Goal: Use online tool/utility: Utilize a website feature to perform a specific function

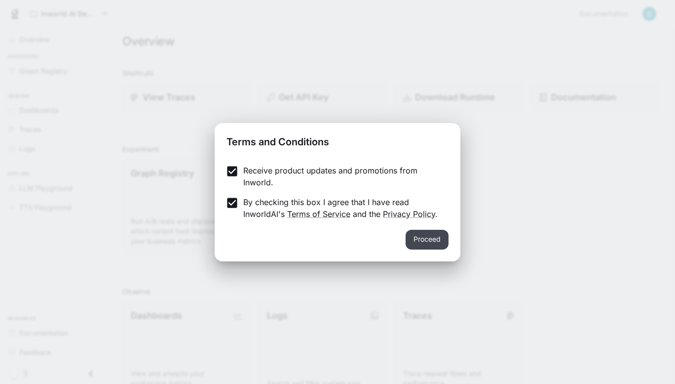
click at [430, 236] on button "Proceed" at bounding box center [427, 240] width 43 height 20
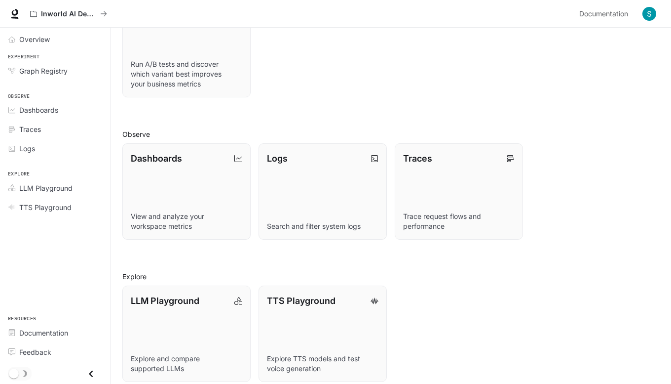
scroll to position [167, 0]
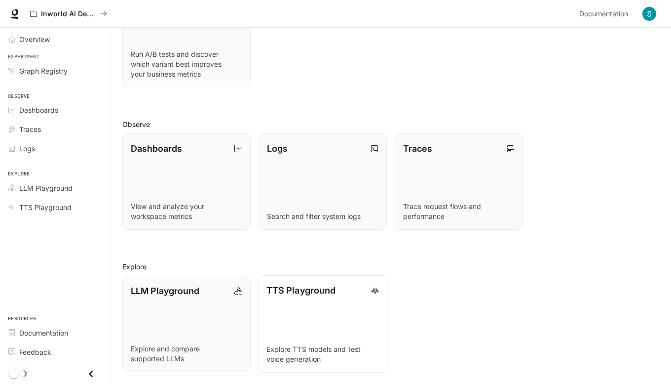
click at [277, 340] on link "TTS Playground Explore TTS models and test voice generation" at bounding box center [323, 323] width 130 height 97
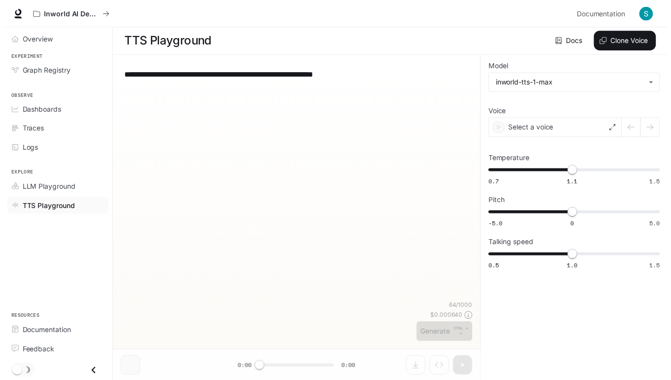
scroll to position [0, 0]
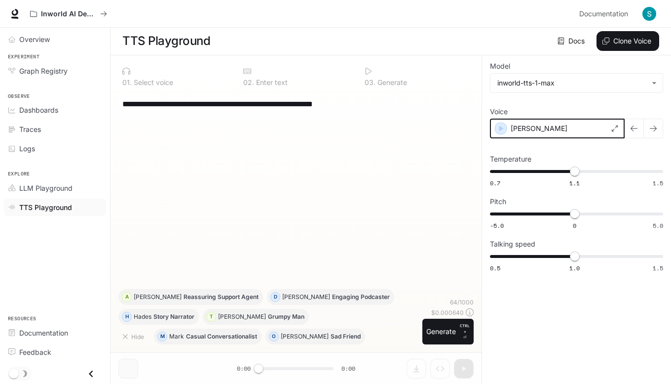
click at [501, 128] on icon "button" at bounding box center [502, 128] width 4 height 6
click at [658, 127] on button "button" at bounding box center [654, 128] width 20 height 20
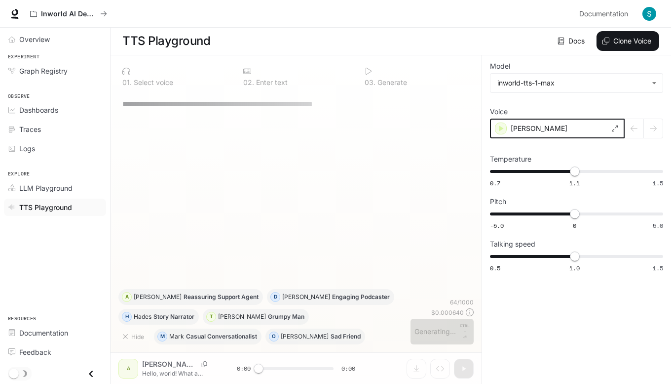
click at [502, 127] on icon "button" at bounding box center [501, 128] width 10 height 10
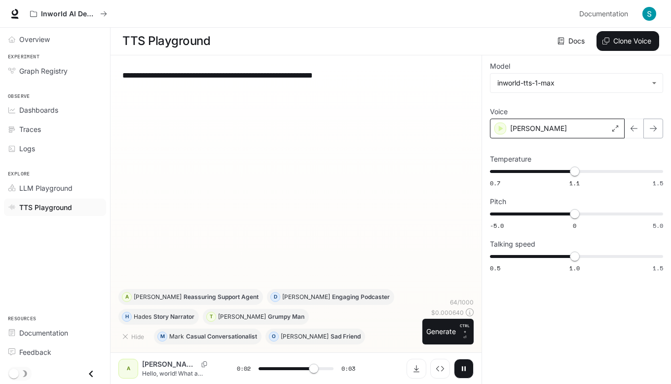
click at [653, 131] on icon "button" at bounding box center [654, 128] width 8 height 8
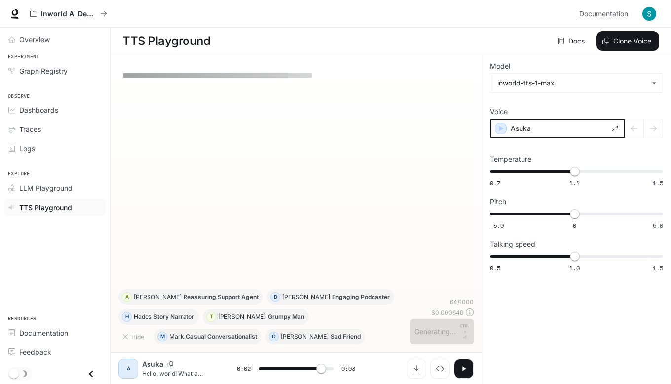
click at [501, 127] on icon "button" at bounding box center [502, 128] width 4 height 6
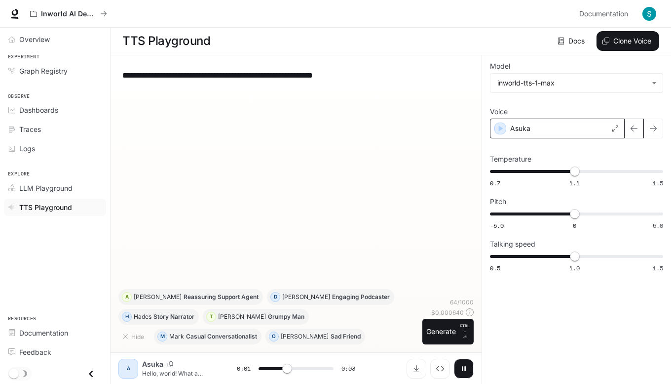
click at [636, 131] on icon "button" at bounding box center [634, 128] width 8 height 8
click at [634, 129] on icon "button" at bounding box center [634, 128] width 8 height 8
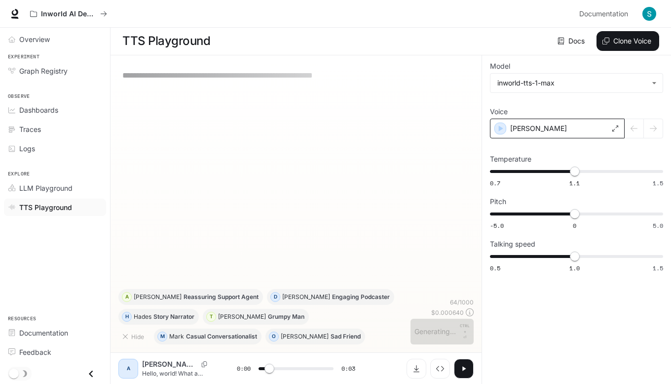
click at [657, 127] on div at bounding box center [644, 128] width 39 height 20
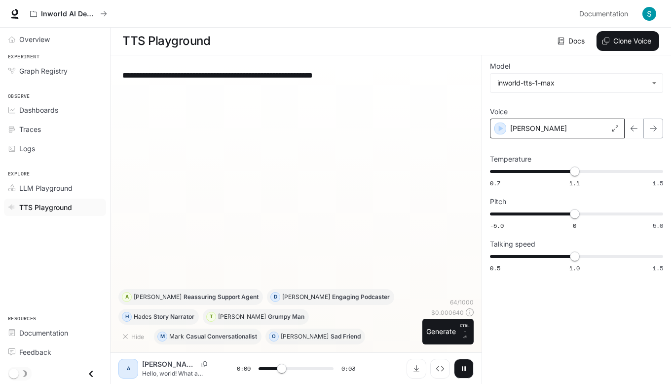
click at [656, 126] on icon "button" at bounding box center [654, 128] width 8 height 8
click at [655, 126] on icon "button" at bounding box center [654, 128] width 8 height 8
click at [660, 130] on button "button" at bounding box center [654, 128] width 20 height 20
click at [658, 127] on button "button" at bounding box center [654, 128] width 20 height 20
click at [653, 129] on icon "button" at bounding box center [654, 128] width 8 height 8
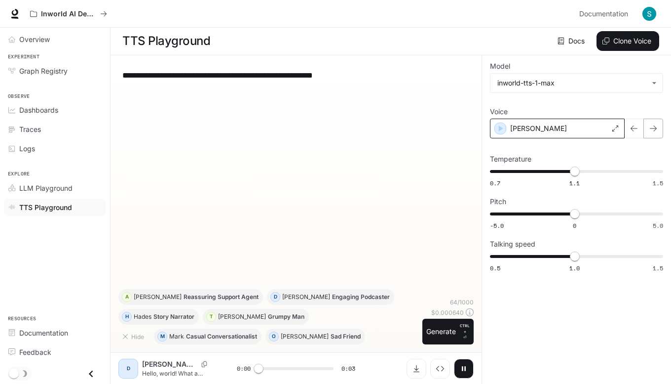
click at [653, 128] on icon "button" at bounding box center [653, 128] width 7 height 6
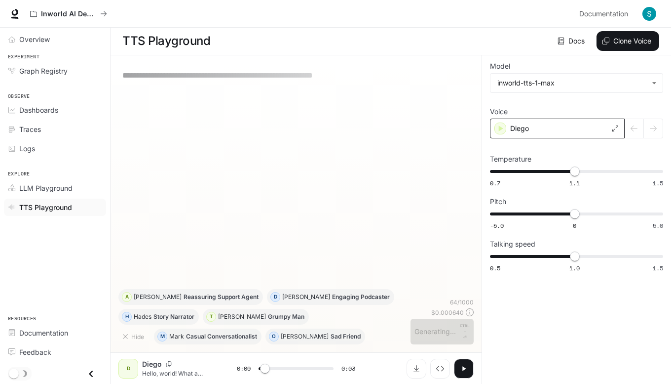
click at [662, 131] on div at bounding box center [644, 128] width 39 height 20
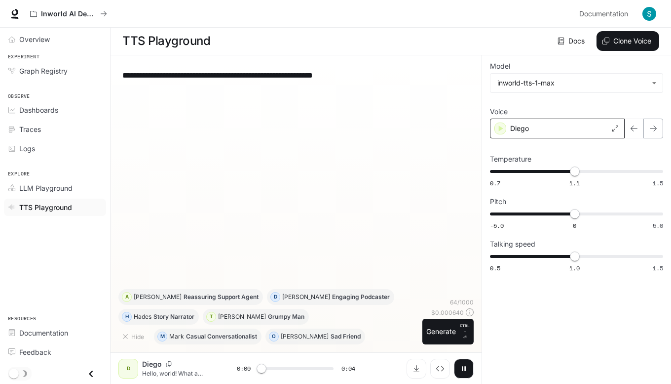
click at [654, 128] on icon "button" at bounding box center [653, 128] width 7 height 6
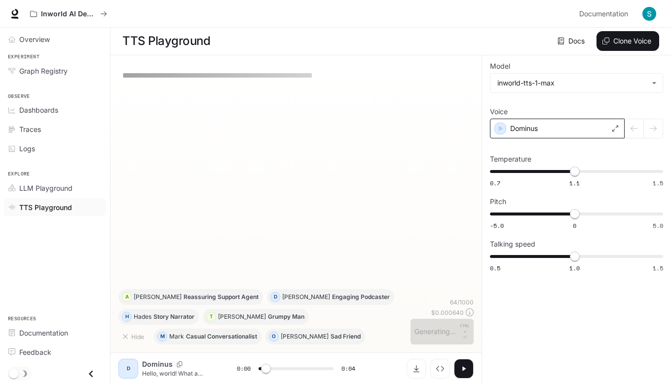
click at [656, 126] on div at bounding box center [644, 128] width 39 height 20
click at [654, 127] on div at bounding box center [644, 128] width 39 height 20
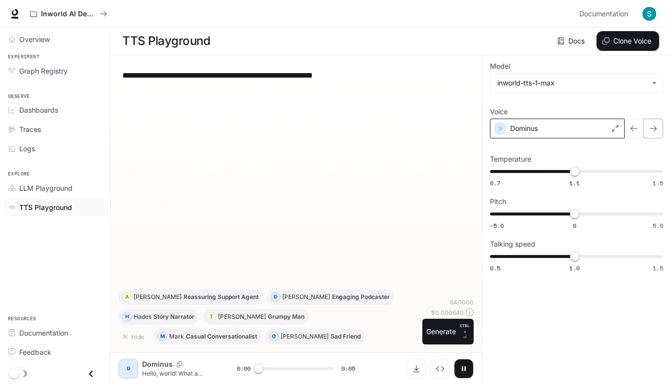
click at [657, 131] on icon "button" at bounding box center [654, 128] width 8 height 8
click at [659, 124] on button "button" at bounding box center [654, 128] width 20 height 20
click at [660, 125] on button "button" at bounding box center [654, 128] width 20 height 20
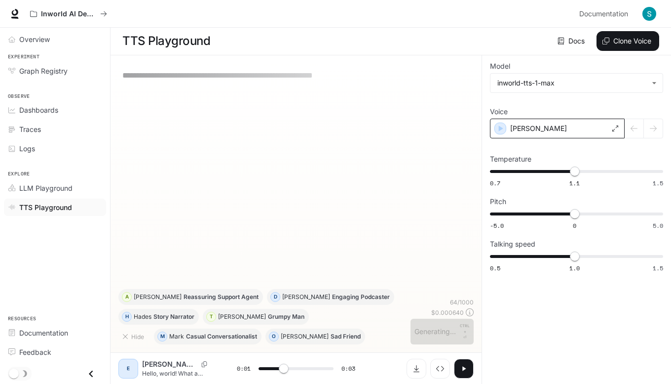
click at [648, 129] on div at bounding box center [644, 128] width 39 height 20
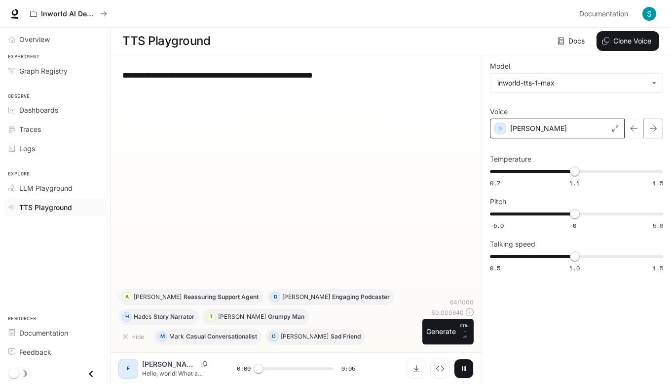
click at [661, 130] on button "button" at bounding box center [654, 128] width 20 height 20
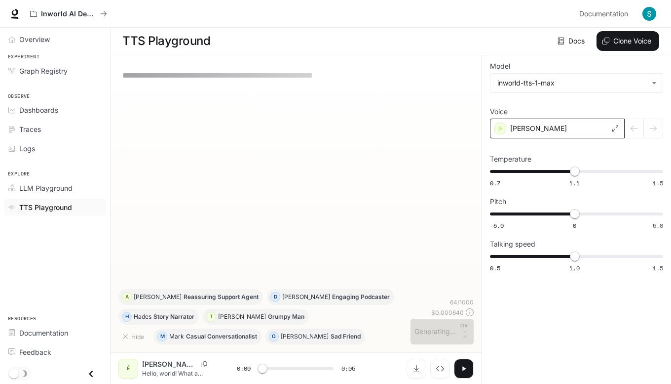
click at [614, 125] on icon at bounding box center [616, 128] width 6 height 6
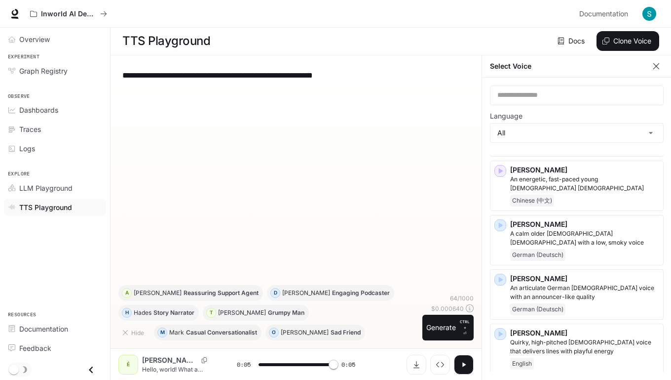
type input "*"
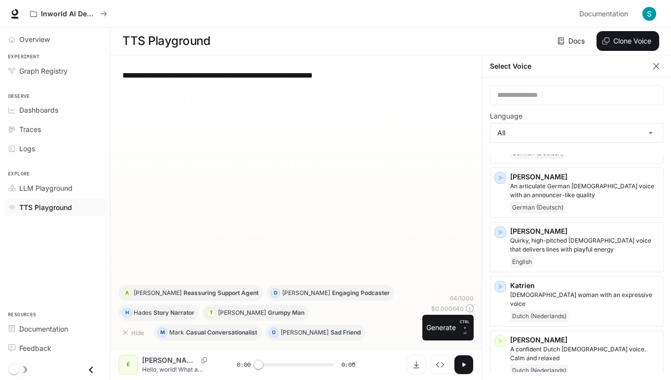
scroll to position [1056, 0]
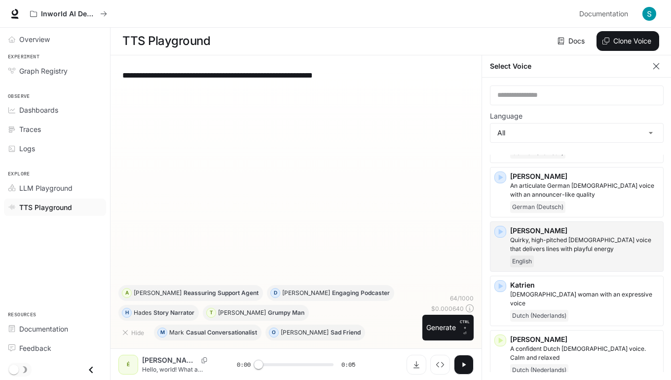
click at [623, 235] on p "Quirky, high-pitched [DEMOGRAPHIC_DATA] voice that delivers lines with playful …" at bounding box center [584, 244] width 149 height 18
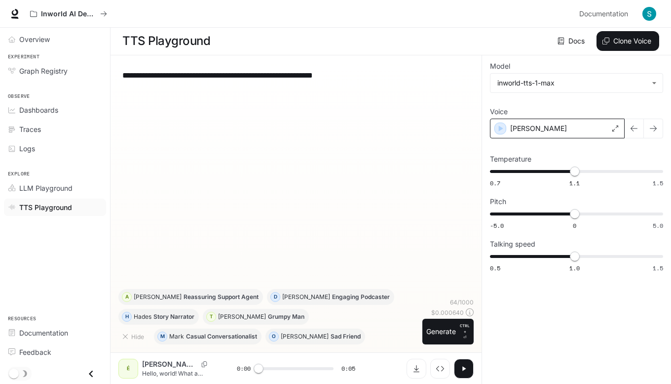
click at [620, 128] on div "[PERSON_NAME]" at bounding box center [557, 128] width 135 height 20
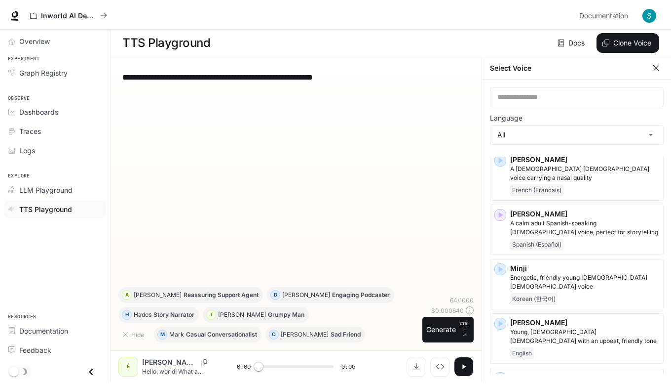
scroll to position [1503, 0]
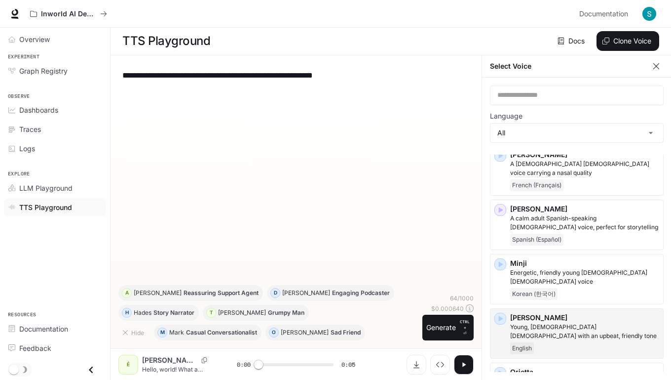
click at [631, 322] on p "Young, [DEMOGRAPHIC_DATA] [DEMOGRAPHIC_DATA] with an upbeat, friendly tone" at bounding box center [584, 331] width 149 height 18
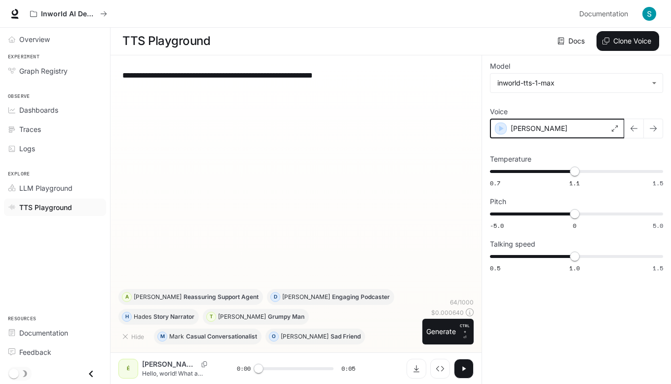
click at [501, 128] on icon "button" at bounding box center [502, 128] width 4 height 6
click at [173, 78] on textarea "**********" at bounding box center [296, 75] width 348 height 11
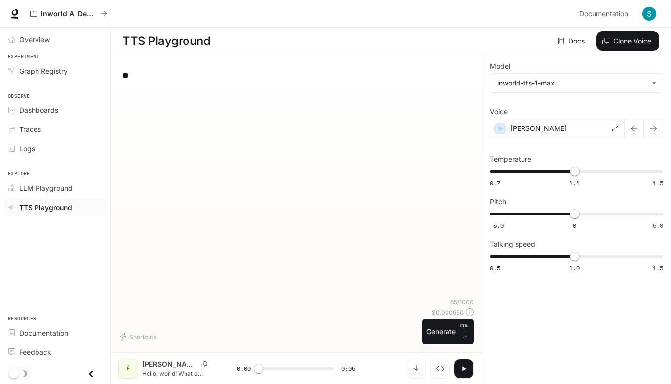
type textarea "*"
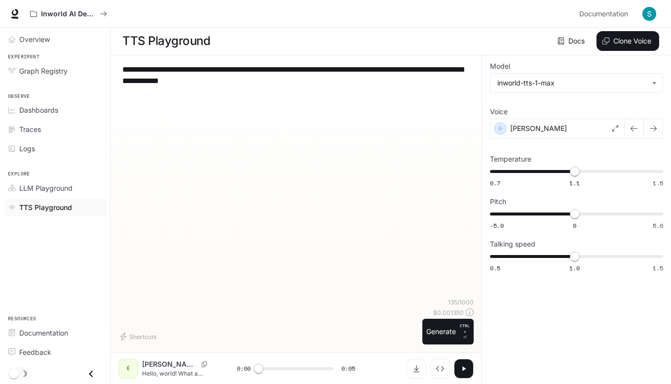
paste textarea "*********"
type textarea "**********"
click at [435, 334] on button "Generate CTRL + ⏎" at bounding box center [448, 331] width 51 height 26
click at [441, 329] on button "Generate CTRL + ⏎" at bounding box center [448, 331] width 51 height 26
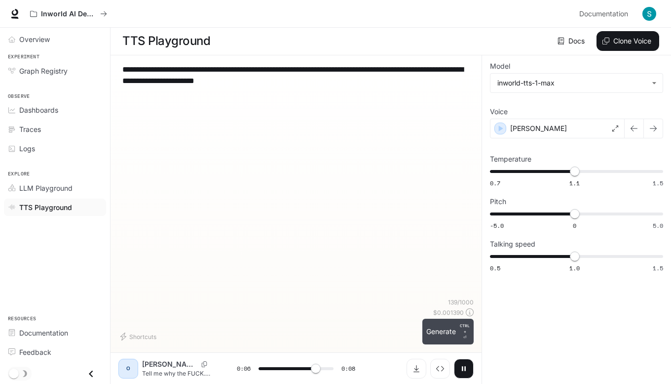
click at [452, 336] on button "Generate CTRL + ⏎" at bounding box center [448, 331] width 51 height 26
type input "*"
